Goal: Navigation & Orientation: Understand site structure

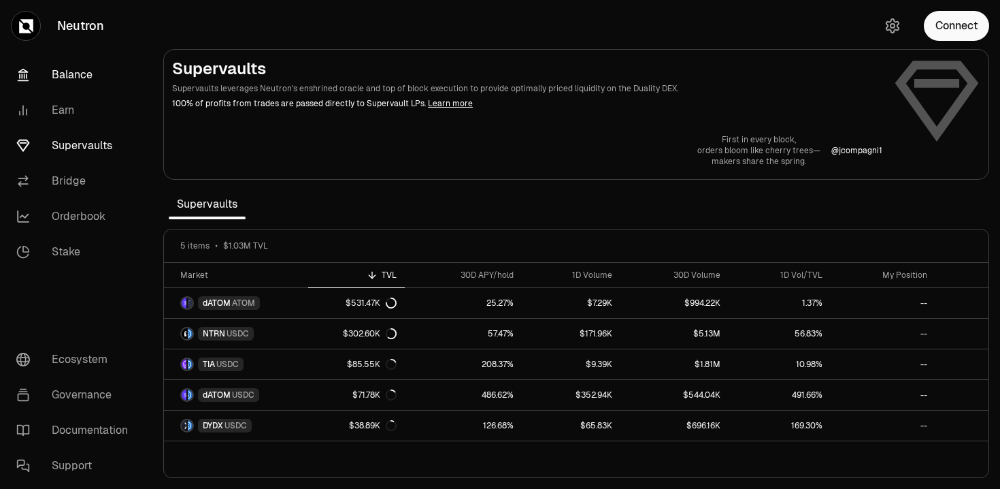
click at [71, 77] on link "Balance" at bounding box center [76, 74] width 142 height 35
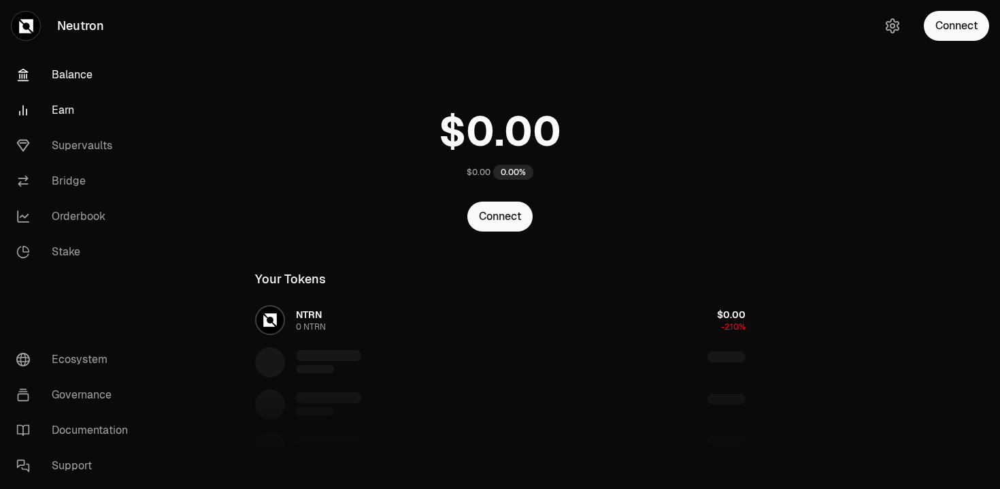
click at [72, 104] on link "Earn" at bounding box center [76, 110] width 142 height 35
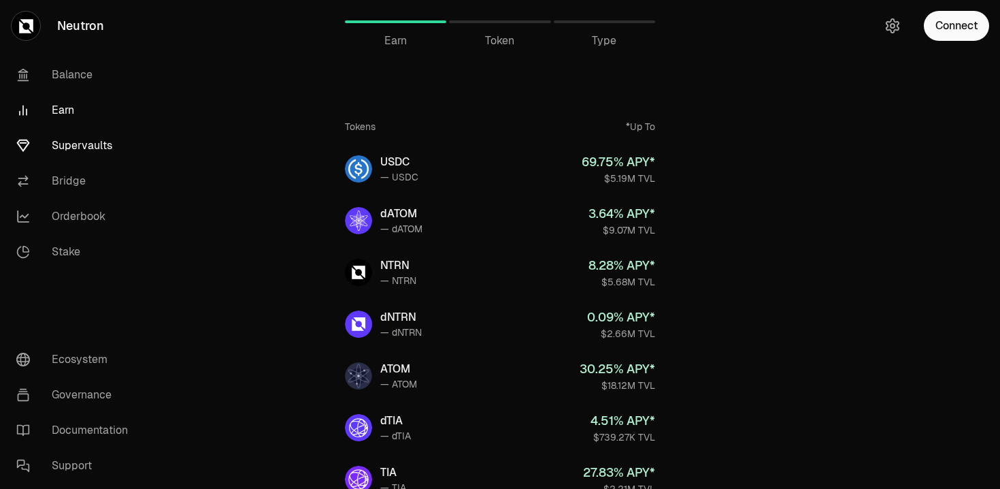
click at [77, 150] on link "Supervaults" at bounding box center [76, 145] width 142 height 35
